Goal: Task Accomplishment & Management: Manage account settings

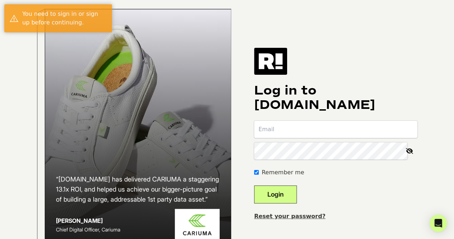
type input "[PERSON_NAME][EMAIL_ADDRESS][PERSON_NAME][DOMAIN_NAME]"
click at [292, 203] on button "Login" at bounding box center [275, 194] width 43 height 18
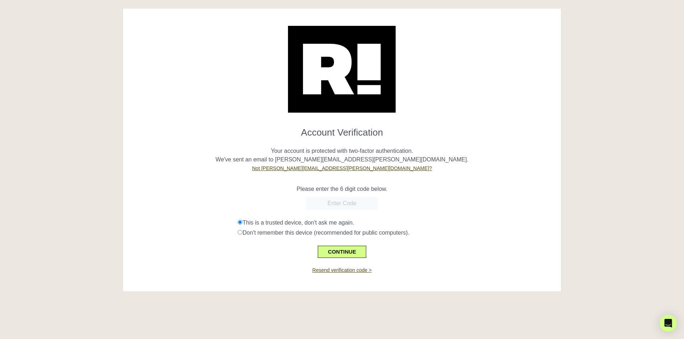
click at [350, 201] on input "text" at bounding box center [342, 203] width 72 height 13
type input "947556"
click at [351, 238] on button "CONTINUE" at bounding box center [342, 252] width 48 height 12
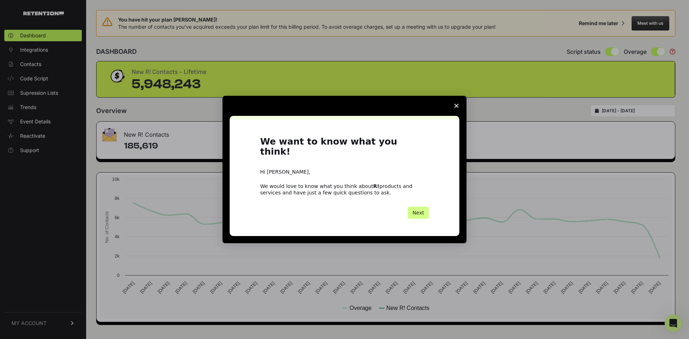
click at [415, 196] on div "We want to know what you think! Hi Ashley, We would love to know what you think…" at bounding box center [344, 178] width 169 height 82
click at [424, 211] on button "Next" at bounding box center [418, 213] width 21 height 12
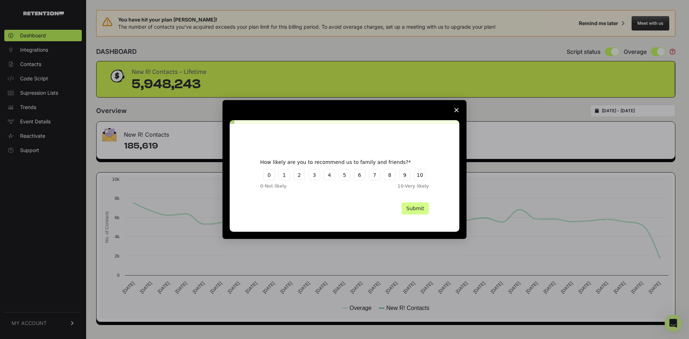
click at [457, 112] on icon "Close survey" at bounding box center [457, 110] width 4 height 4
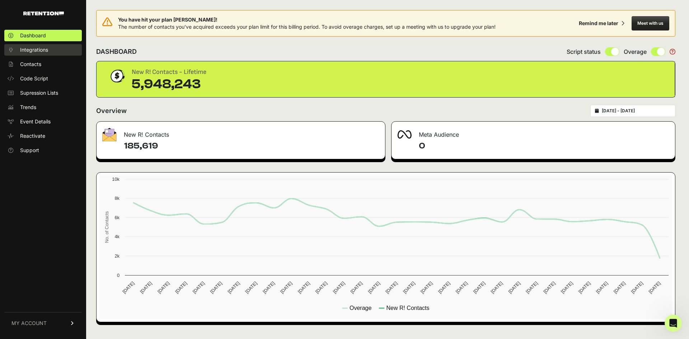
click at [50, 52] on link "Integrations" at bounding box center [43, 49] width 78 height 11
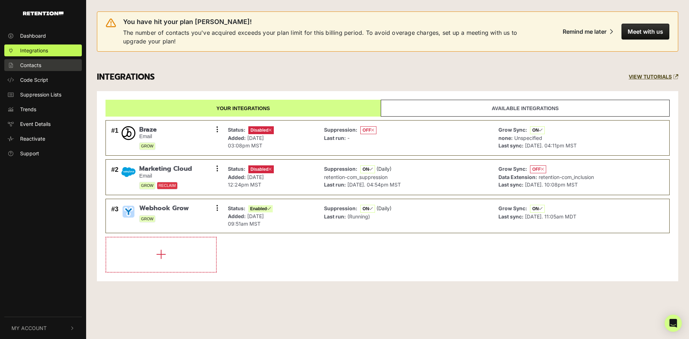
click at [68, 66] on link "Contacts" at bounding box center [43, 65] width 78 height 12
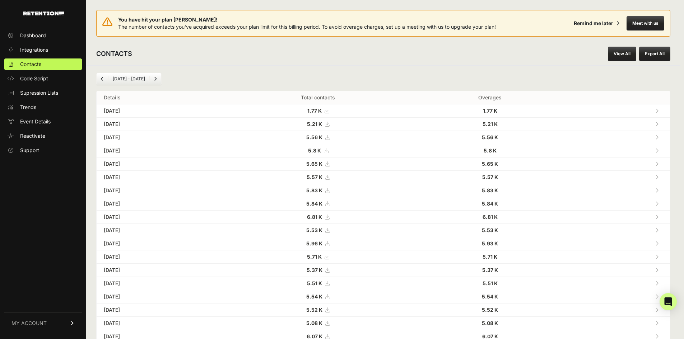
click at [69, 84] on ul "Dashboard Integrations Contacts Code Script Supression Lists Trends Event Detai…" at bounding box center [43, 93] width 78 height 126
click at [44, 119] on span "Event Details" at bounding box center [35, 121] width 31 height 7
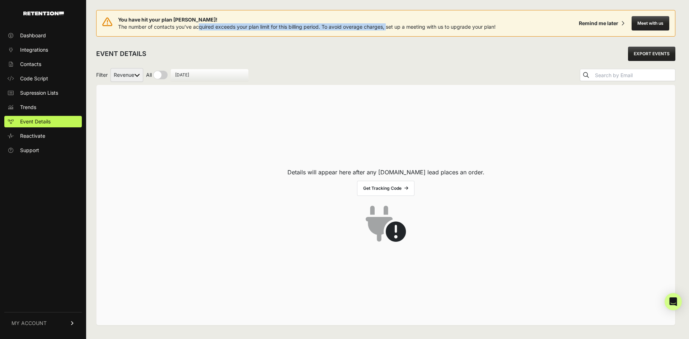
drag, startPoint x: 199, startPoint y: 26, endPoint x: 388, endPoint y: 28, distance: 189.2
click at [388, 28] on span "The number of contacts you've acquired exceeds your plan limit for this billing…" at bounding box center [307, 27] width 378 height 6
click at [388, 29] on span "The number of contacts you've acquired exceeds your plan limit for this billing…" at bounding box center [307, 27] width 378 height 6
click at [36, 327] on link "MY ACCOUNT" at bounding box center [43, 323] width 78 height 22
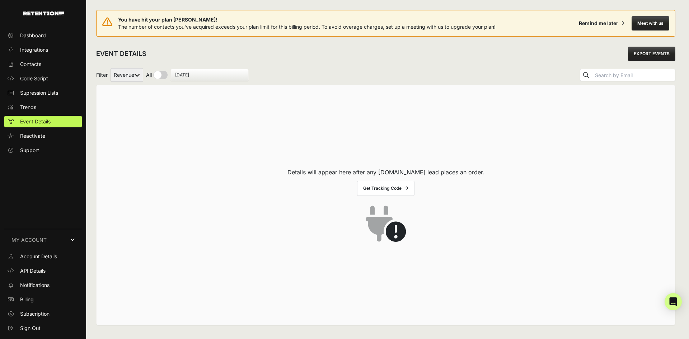
click at [36, 250] on link "MY ACCOUNT" at bounding box center [43, 240] width 78 height 22
click at [46, 326] on link "MY ACCOUNT" at bounding box center [43, 323] width 78 height 22
click at [33, 255] on span "Account Details" at bounding box center [38, 256] width 37 height 7
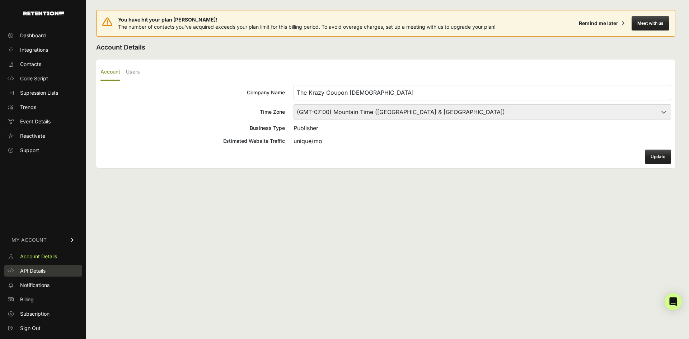
click at [41, 268] on span "API Details" at bounding box center [32, 271] width 25 height 7
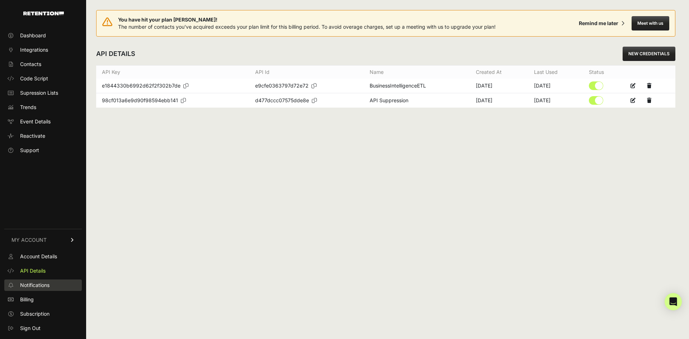
click at [44, 283] on span "Notifications" at bounding box center [34, 285] width 29 height 7
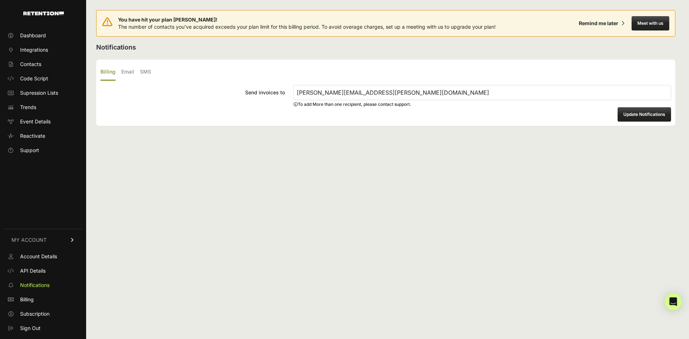
drag, startPoint x: 427, startPoint y: 93, endPoint x: 4, endPoint y: 96, distance: 423.3
click at [56, 95] on div "Dashboard Integrations Contacts Code Script Supression Lists Trends Event Detai…" at bounding box center [344, 169] width 689 height 339
type input "[PERSON_NAME][EMAIL_ADDRESS][PERSON_NAME][DOMAIN_NAME]"
click at [646, 115] on button "Update Notifications" at bounding box center [645, 114] width 54 height 14
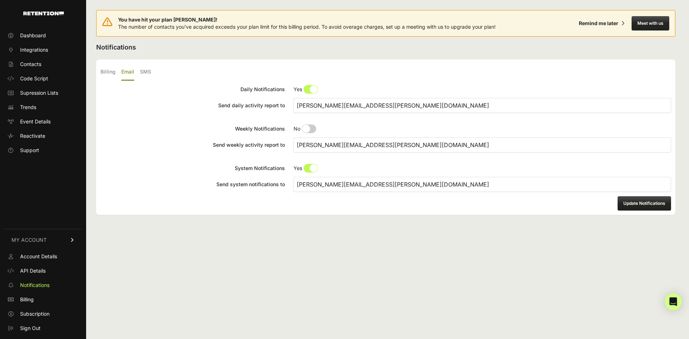
click at [452, 102] on input "[PERSON_NAME][EMAIL_ADDRESS][PERSON_NAME][DOMAIN_NAME]" at bounding box center [483, 105] width 378 height 15
click at [452, 102] on input "tiffany.bixler@thekrazycouponlady.com" at bounding box center [483, 105] width 378 height 15
type input "[PERSON_NAME][EMAIL_ADDRESS][PERSON_NAME][DOMAIN_NAME]"
click at [377, 111] on input "[PERSON_NAME][EMAIL_ADDRESS][PERSON_NAME][DOMAIN_NAME]" at bounding box center [483, 105] width 378 height 15
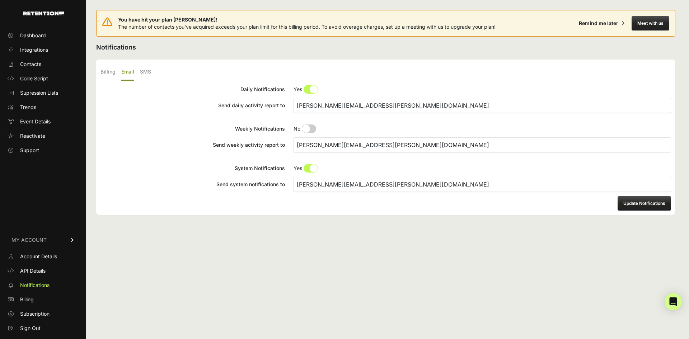
click at [377, 109] on input "[PERSON_NAME][EMAIL_ADDRESS][PERSON_NAME][DOMAIN_NAME]" at bounding box center [483, 105] width 378 height 15
click at [444, 142] on input "tiffany.bixler@thekrazycouponlady.com" at bounding box center [483, 145] width 378 height 15
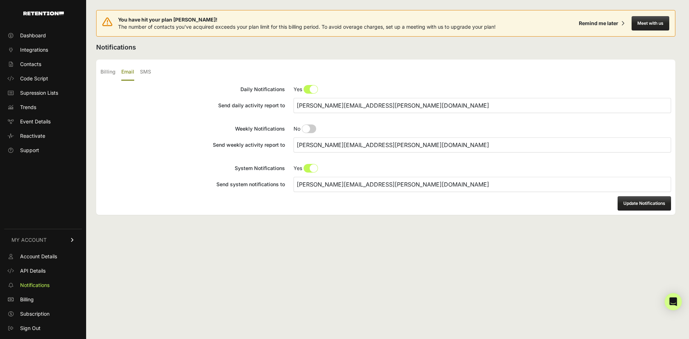
click at [444, 142] on input "tiffany.bixler@thekrazycouponlady.com" at bounding box center [483, 145] width 378 height 15
paste input "ashley.ryon@kraz"
type input "ashley.ryon@krazy.com"
click at [457, 183] on input "tiffany.bixler@thekrazycouponlady.com" at bounding box center [483, 184] width 378 height 15
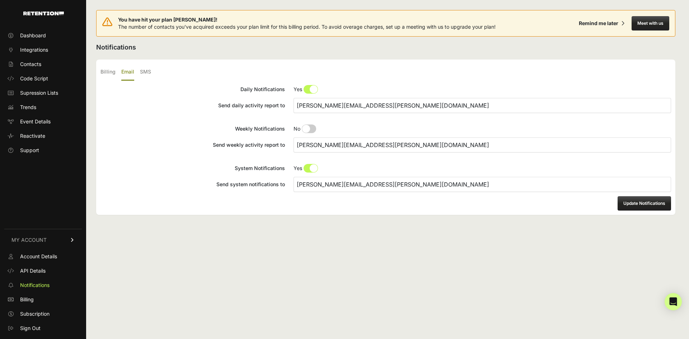
click at [457, 183] on input "tiffany.bixler@thekrazycouponlady.com" at bounding box center [483, 184] width 378 height 15
paste input "ashley.ryon@kraz"
type input "ashley.ryon@krazy.com"
click at [648, 209] on button "Update Notifications" at bounding box center [645, 203] width 54 height 14
click at [643, 199] on button "Update Notifications" at bounding box center [645, 203] width 54 height 14
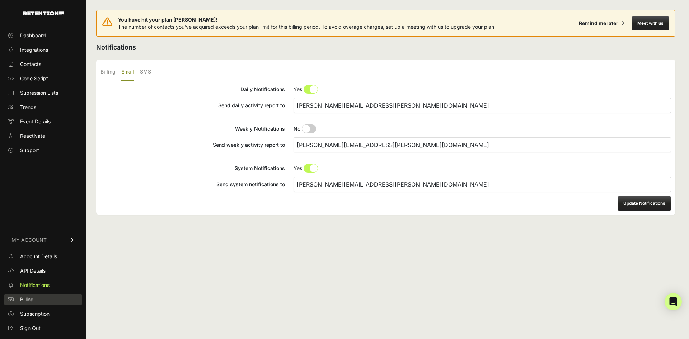
click at [35, 297] on link "Billing" at bounding box center [43, 299] width 78 height 11
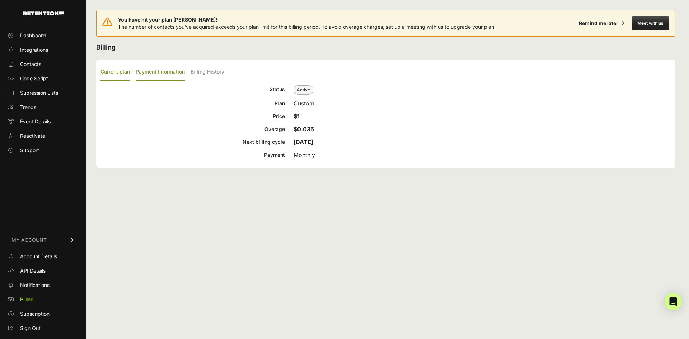
click at [168, 72] on label "Payment Information" at bounding box center [160, 72] width 49 height 17
click at [0, 0] on input "Payment Information" at bounding box center [0, 0] width 0 height 0
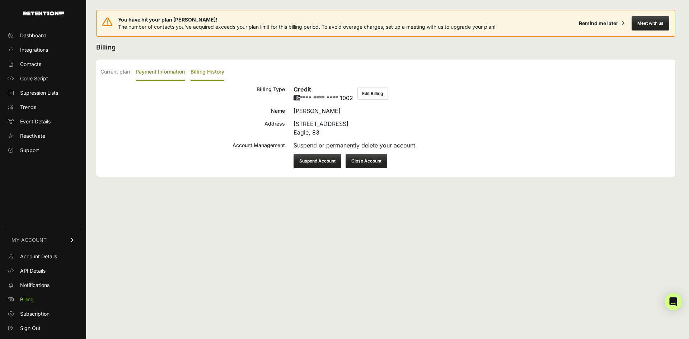
click at [223, 77] on label "Billing History" at bounding box center [208, 72] width 34 height 17
click at [0, 0] on input "Billing History" at bounding box center [0, 0] width 0 height 0
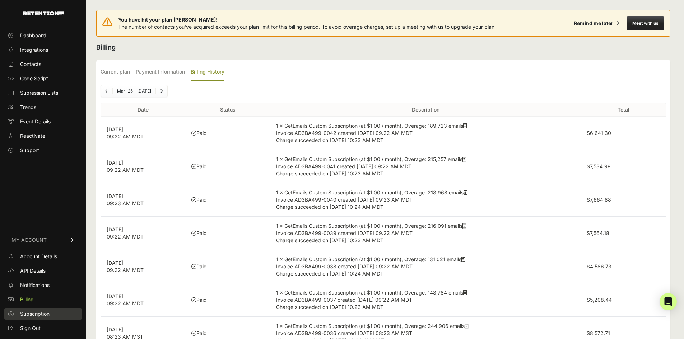
click at [28, 311] on span "Subscription" at bounding box center [34, 314] width 29 height 7
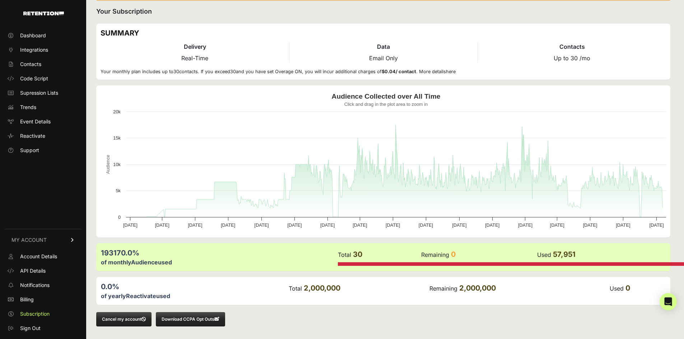
scroll to position [36, 0]
click at [36, 256] on span "Account Details" at bounding box center [38, 256] width 37 height 7
